Goal: Task Accomplishment & Management: Manage account settings

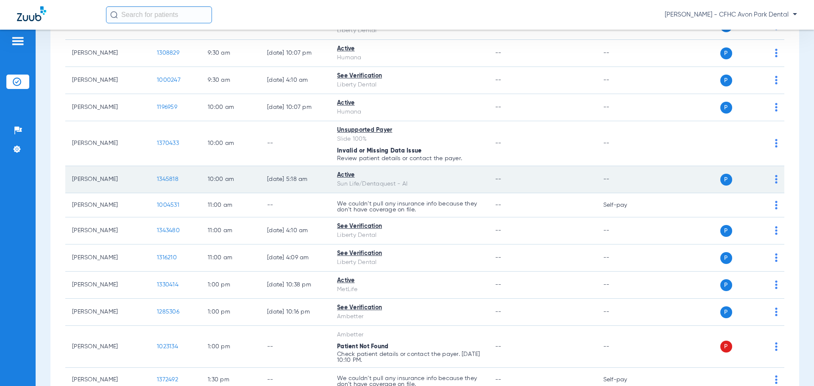
scroll to position [424, 0]
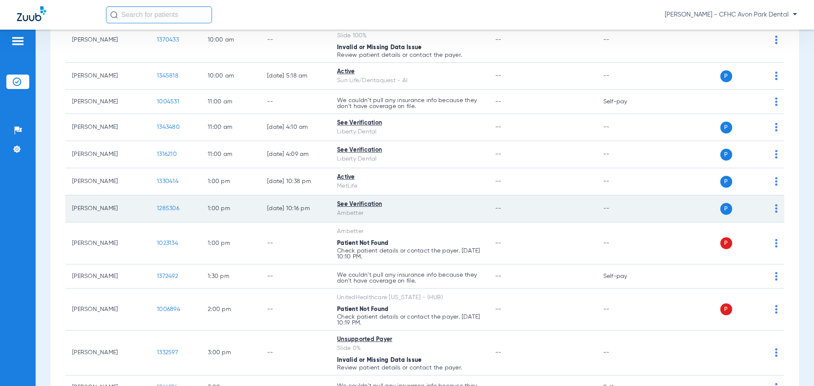
click at [169, 208] on span "1285306" at bounding box center [168, 209] width 22 height 6
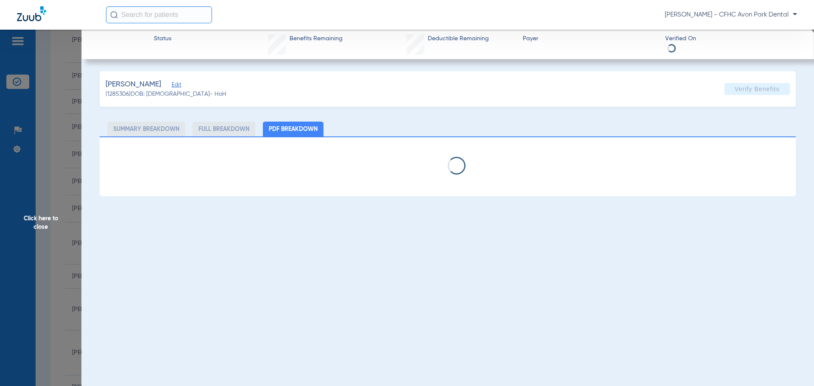
click at [172, 87] on span "Edit" at bounding box center [176, 86] width 8 height 8
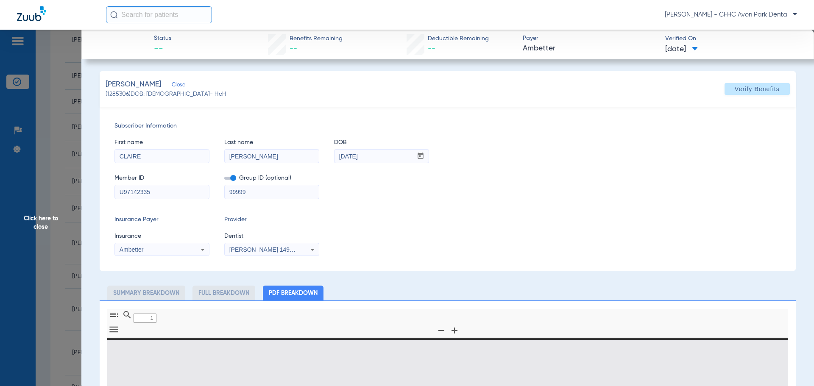
type input "0"
select select "page-width"
click at [161, 195] on input "U97142335" at bounding box center [162, 192] width 94 height 14
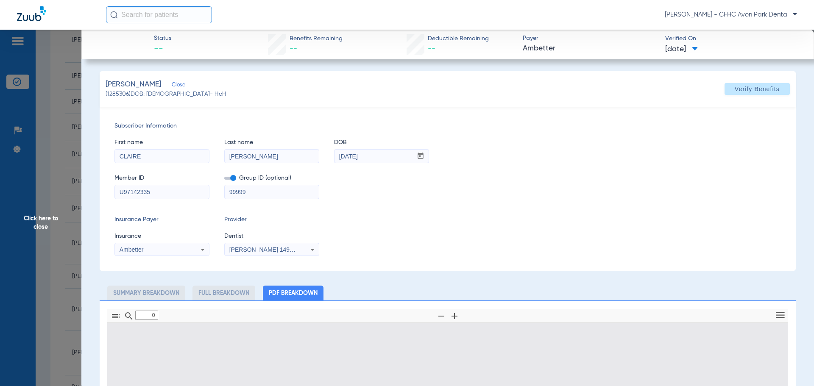
click at [161, 195] on input "U97142335" at bounding box center [162, 192] width 94 height 14
type input "1"
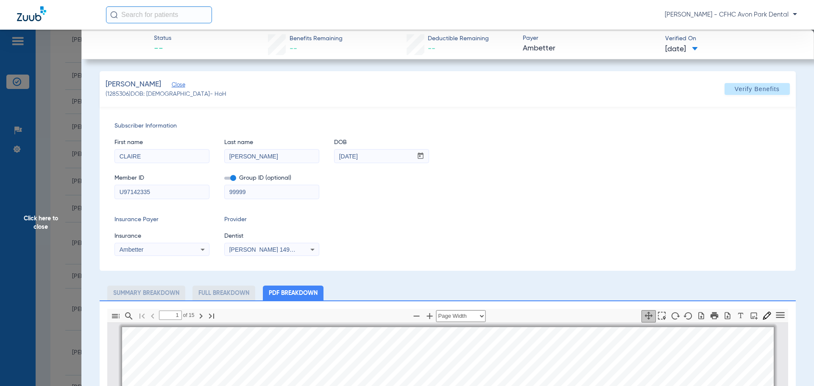
scroll to position [4, 0]
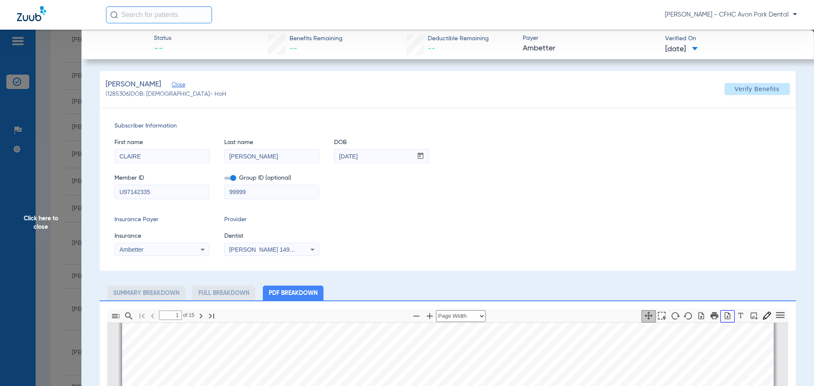
click at [723, 315] on icon "button" at bounding box center [727, 316] width 8 height 8
click at [540, 106] on div "[PERSON_NAME] (1285306) DOB: [DEMOGRAPHIC_DATA] - HoH Verify Benefits" at bounding box center [448, 89] width 696 height 36
click at [59, 211] on span "Click here to close" at bounding box center [40, 223] width 81 height 386
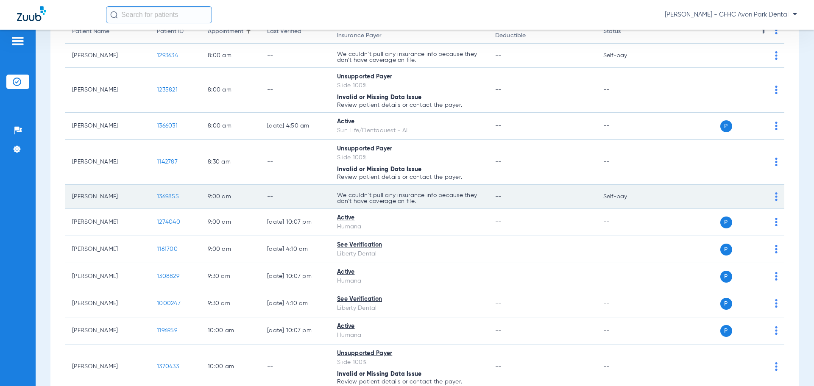
scroll to position [42, 0]
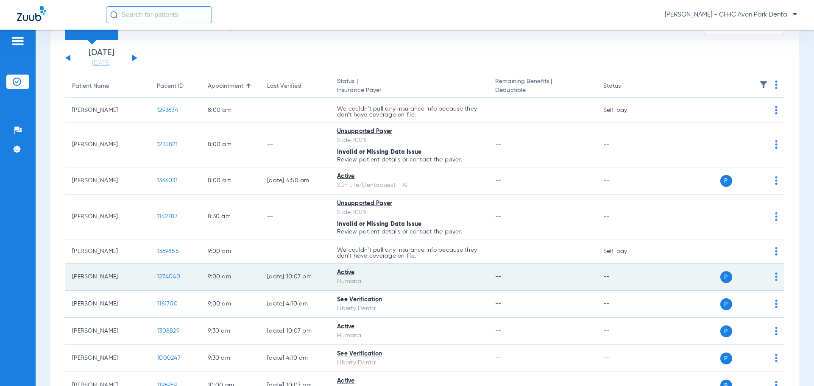
click at [170, 274] on td "1274040" at bounding box center [175, 277] width 51 height 27
click at [172, 276] on span "1274040" at bounding box center [168, 277] width 23 height 6
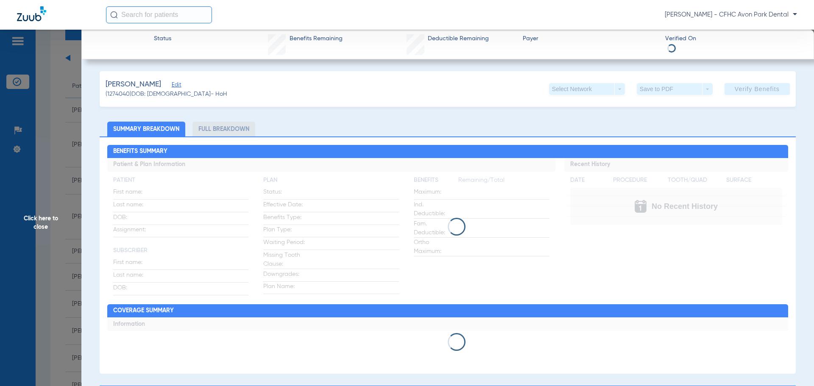
type input "[PERSON_NAME]"
type input "DEGALE"
type input "[DATE]"
type input "H73286375"
type input "GOLD PLUS"
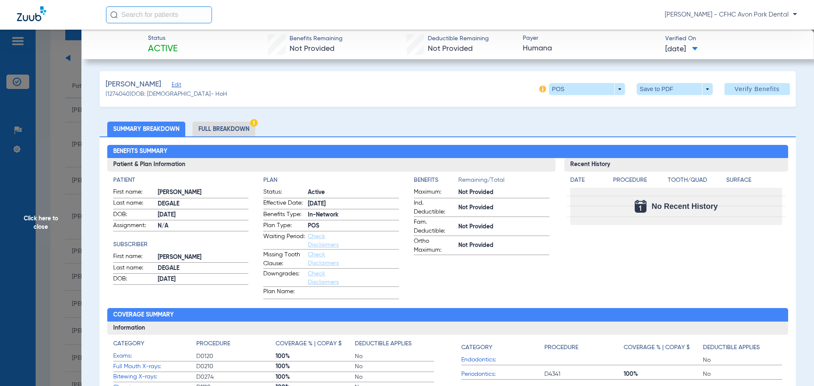
click at [175, 89] on span "Edit" at bounding box center [176, 86] width 8 height 8
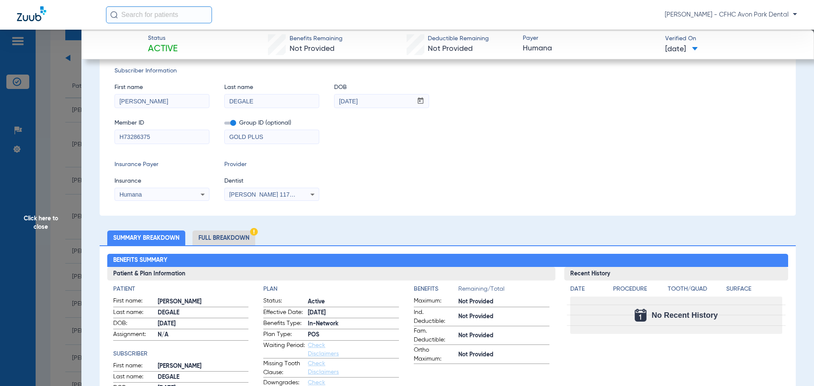
scroll to position [127, 0]
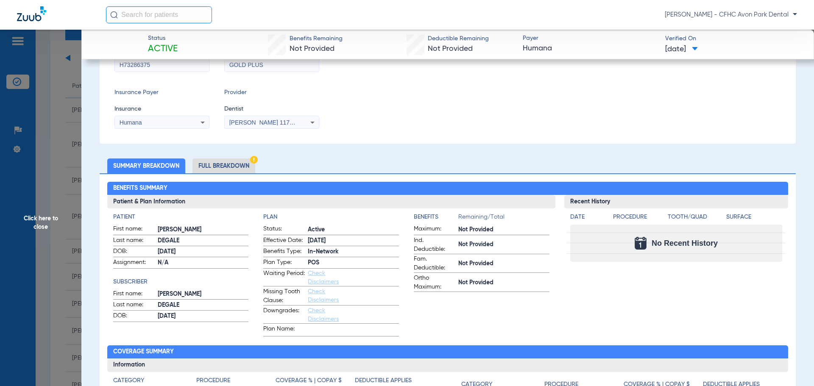
click at [232, 167] on li "Full Breakdown" at bounding box center [224, 166] width 63 height 15
